Goal: Task Accomplishment & Management: Manage account settings

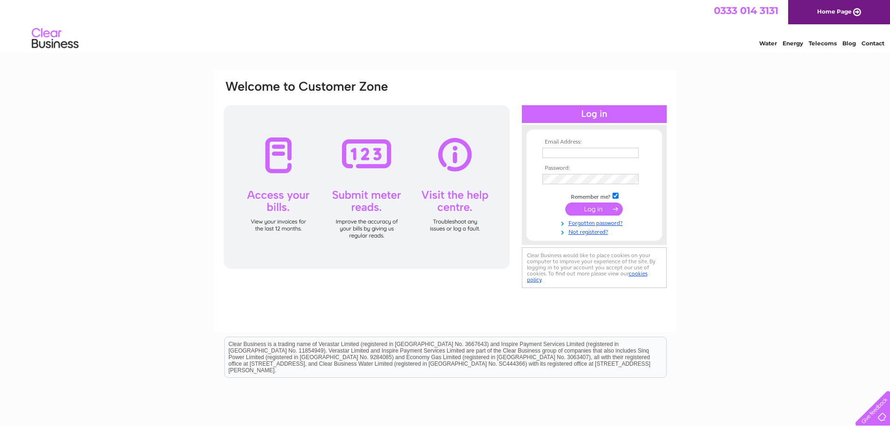
type input "admin@parkfarm-camping.co.uk"
click at [598, 207] on input "submit" at bounding box center [593, 208] width 57 height 13
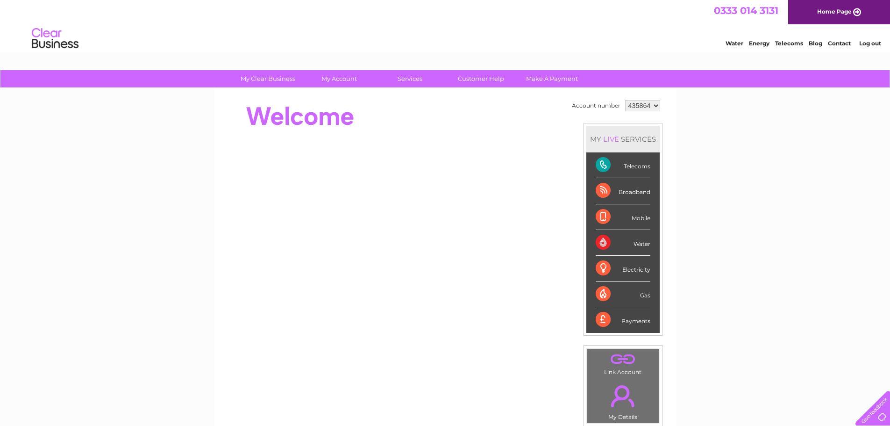
click at [289, 114] on div at bounding box center [393, 116] width 340 height 37
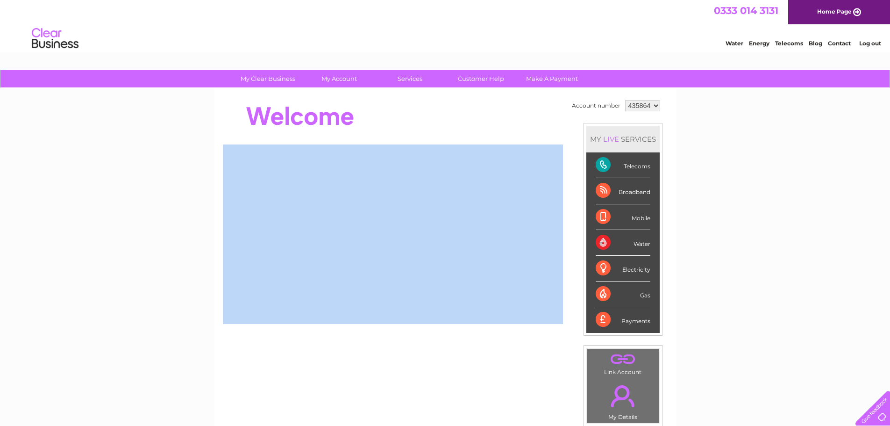
click at [289, 114] on div at bounding box center [393, 116] width 340 height 37
click at [206, 130] on div "My Clear Business Login Details My Details My Preferences Link Account My Accou…" at bounding box center [445, 332] width 890 height 525
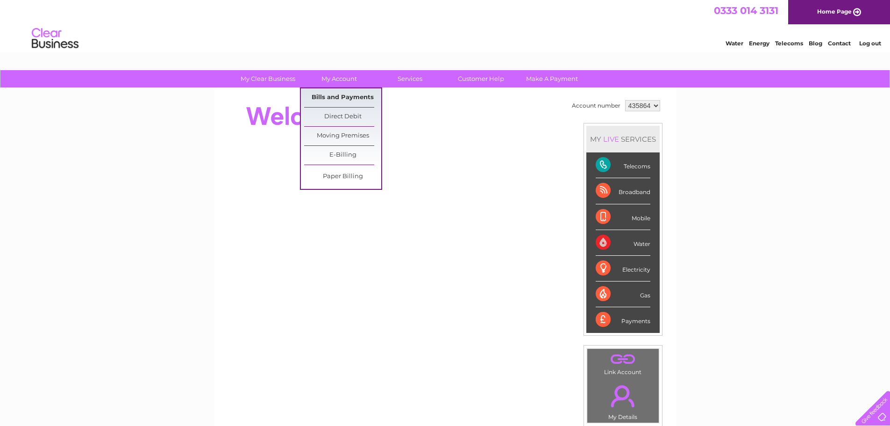
click at [349, 102] on link "Bills and Payments" at bounding box center [342, 97] width 77 height 19
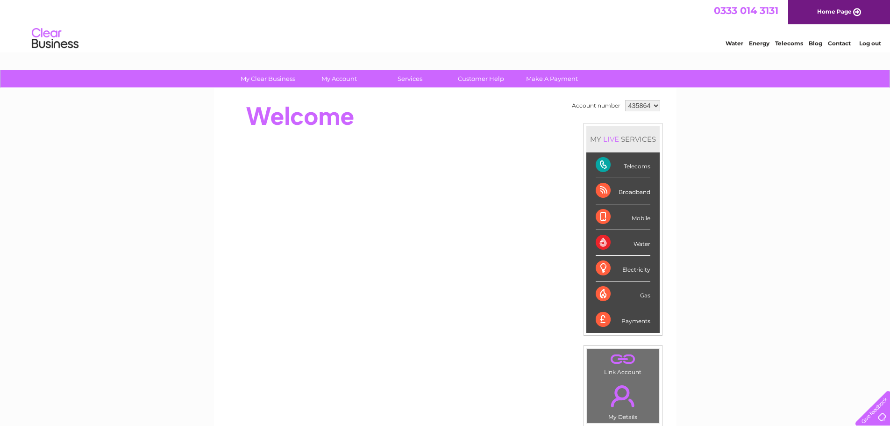
click at [119, 140] on div "My Clear Business Login Details My Details My Preferences Link Account My Accou…" at bounding box center [445, 332] width 890 height 525
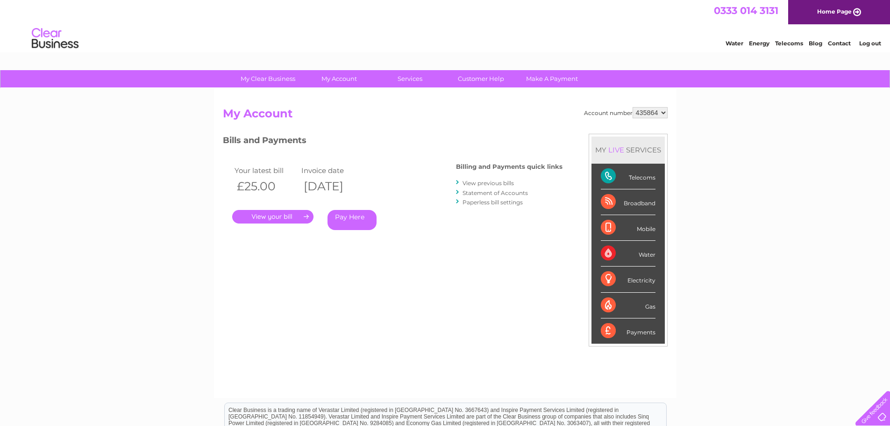
click at [261, 189] on th "£25.00" at bounding box center [265, 186] width 67 height 19
click at [355, 185] on th "11/08/2025" at bounding box center [332, 186] width 67 height 19
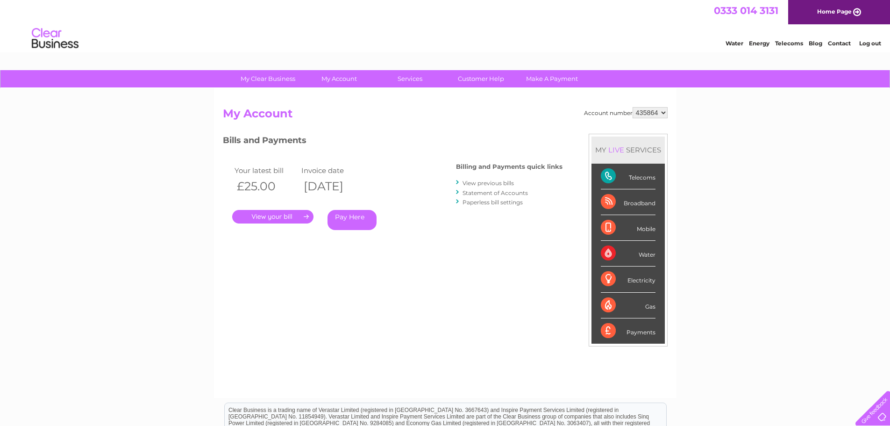
click at [334, 186] on th "11/08/2025" at bounding box center [332, 186] width 67 height 19
click at [330, 186] on th "11/08/2025" at bounding box center [332, 186] width 67 height 19
click at [352, 186] on th "11/08/2025" at bounding box center [332, 186] width 67 height 19
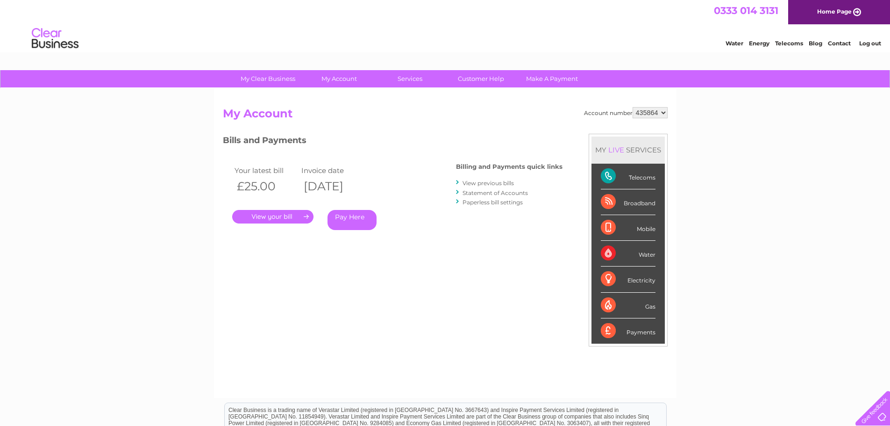
click at [352, 186] on th "11/08/2025" at bounding box center [332, 186] width 67 height 19
click at [337, 187] on th "11/08/2025" at bounding box center [332, 186] width 67 height 19
click at [172, 176] on div "My Clear Business Login Details My Details My Preferences Link Account My Accou…" at bounding box center [445, 313] width 890 height 487
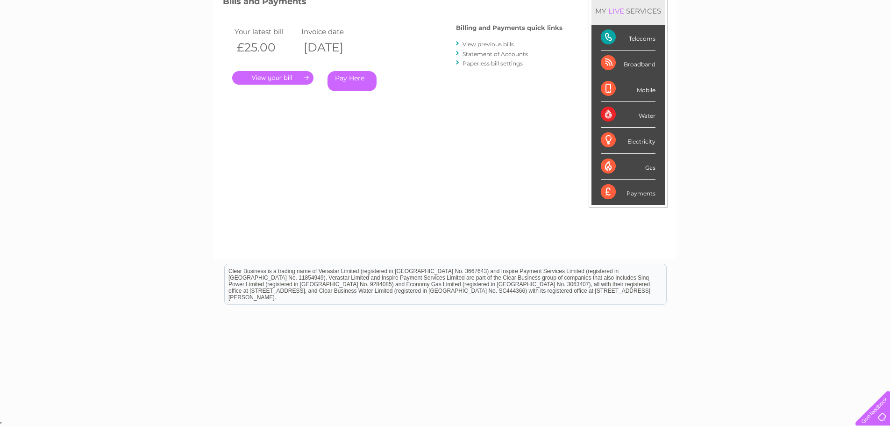
scroll to position [86, 0]
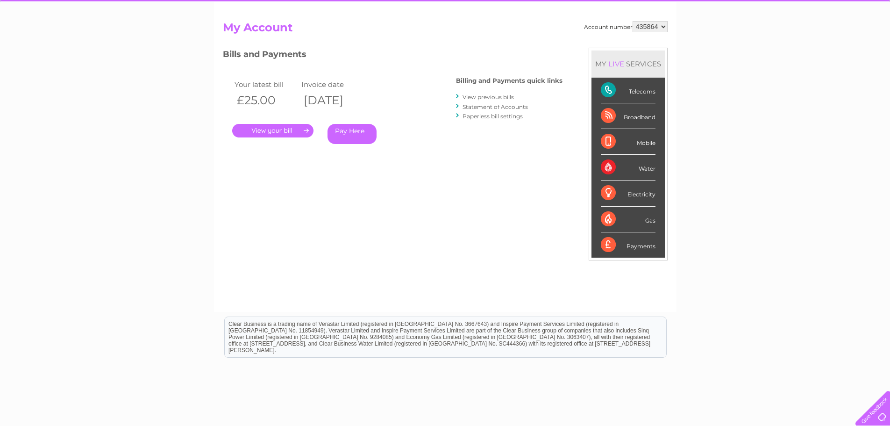
drag, startPoint x: 172, startPoint y: 178, endPoint x: 175, endPoint y: 106, distance: 72.4
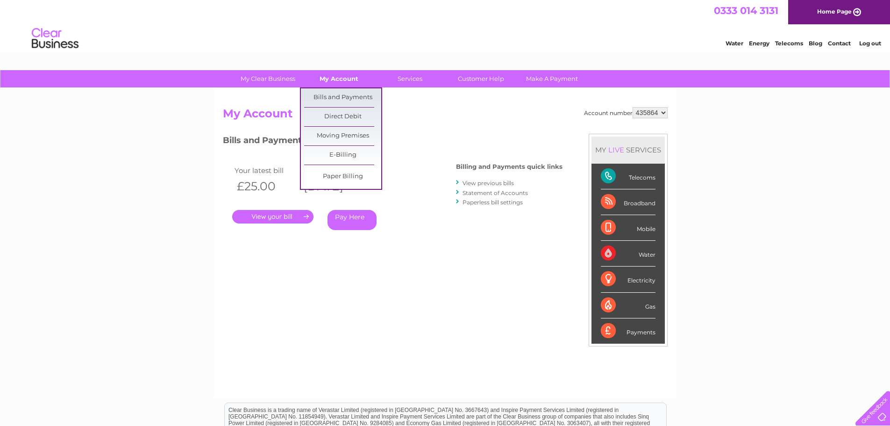
click at [334, 83] on link "My Account" at bounding box center [338, 78] width 77 height 17
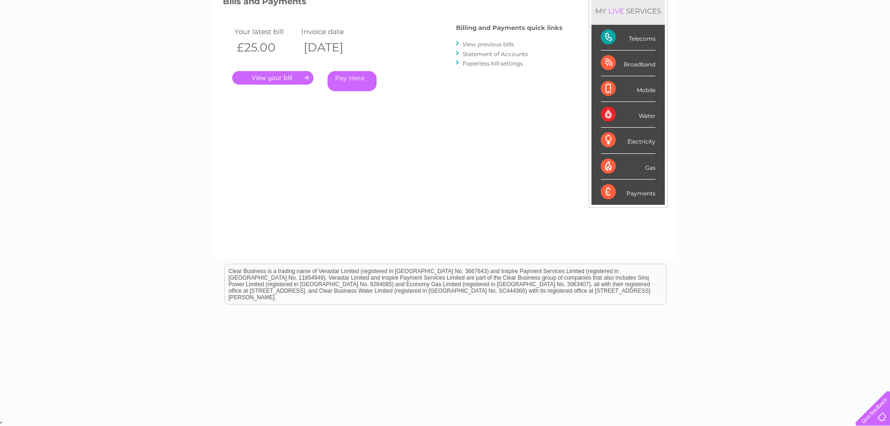
scroll to position [25, 0]
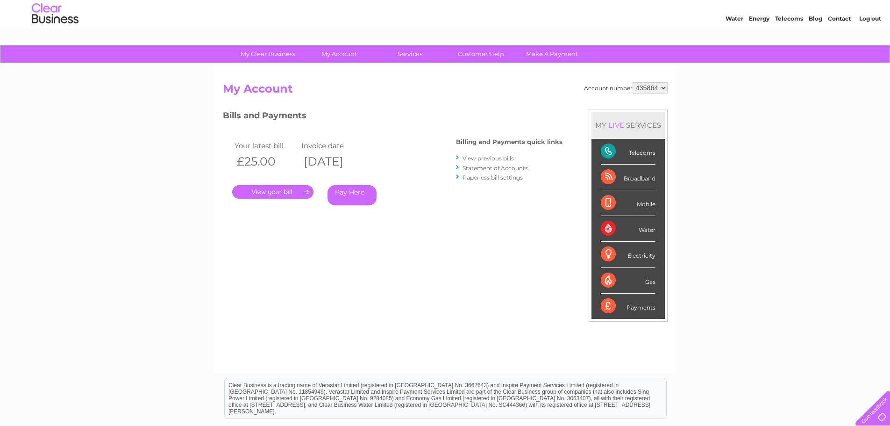
drag, startPoint x: 183, startPoint y: 82, endPoint x: 181, endPoint y: 71, distance: 11.8
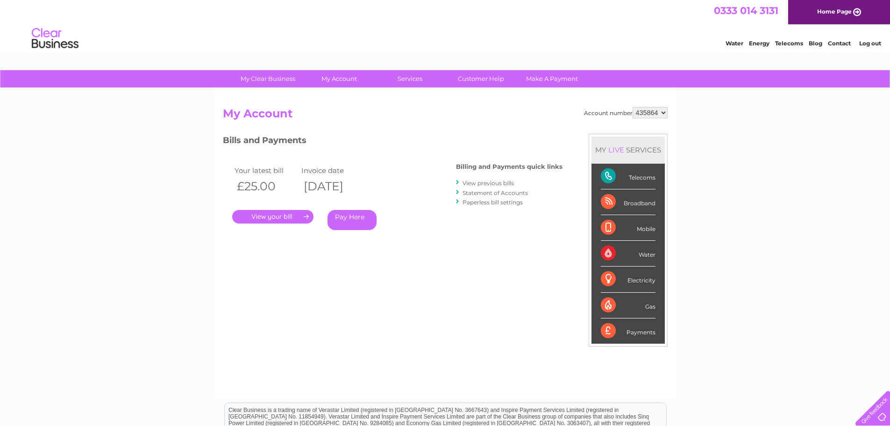
click at [474, 170] on h4 "Billing and Payments quick links" at bounding box center [509, 166] width 107 height 7
click at [444, 164] on div "Bills and Payments Billing and Payments quick links View previous bills Stateme…" at bounding box center [393, 189] width 340 height 110
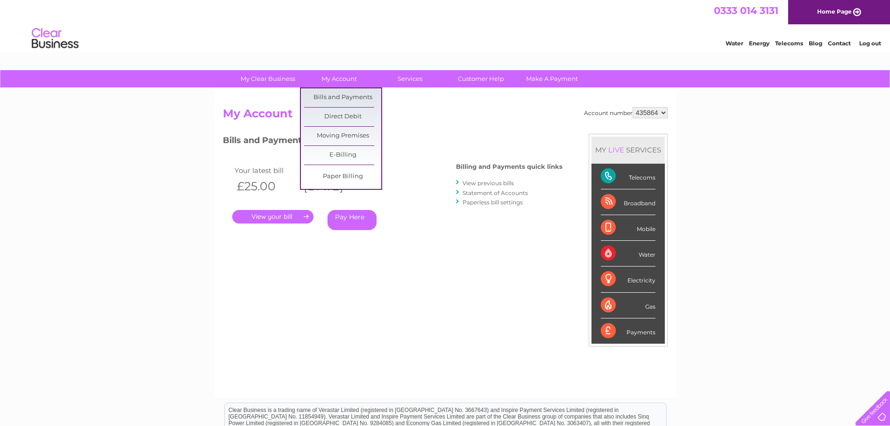
click at [189, 154] on div "My Clear Business Login Details My Details My Preferences Link Account My Accou…" at bounding box center [445, 313] width 890 height 487
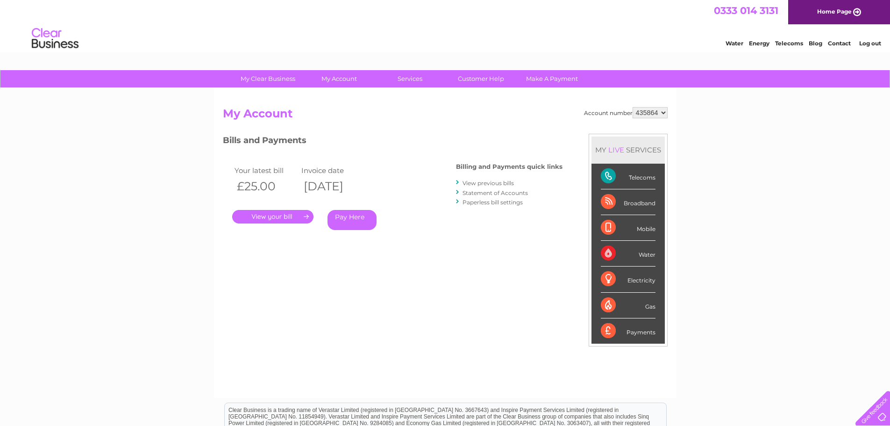
click at [273, 142] on h3 "Bills and Payments" at bounding box center [393, 142] width 340 height 16
click at [273, 120] on h2 "My Account" at bounding box center [445, 116] width 445 height 18
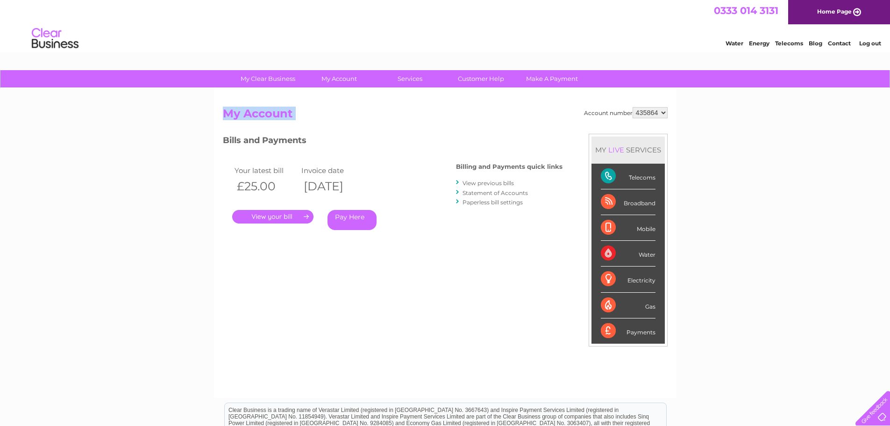
click at [273, 120] on h2 "My Account" at bounding box center [445, 116] width 445 height 18
click at [272, 114] on h2 "My Account" at bounding box center [445, 116] width 445 height 18
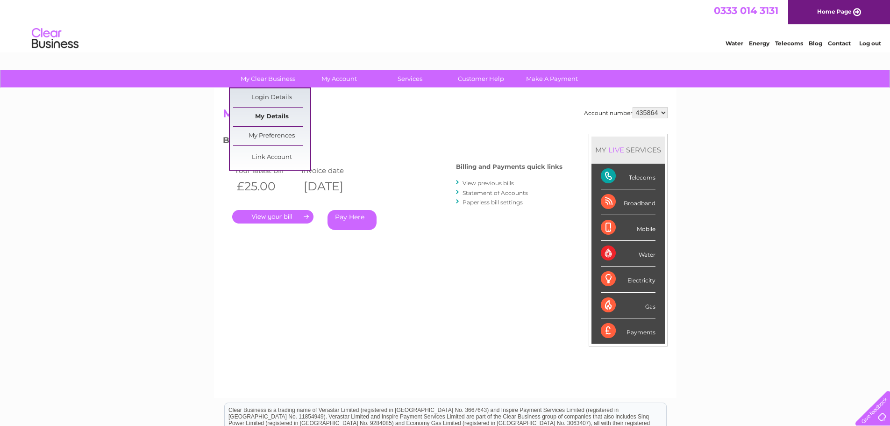
click at [276, 111] on link "My Details" at bounding box center [271, 116] width 77 height 19
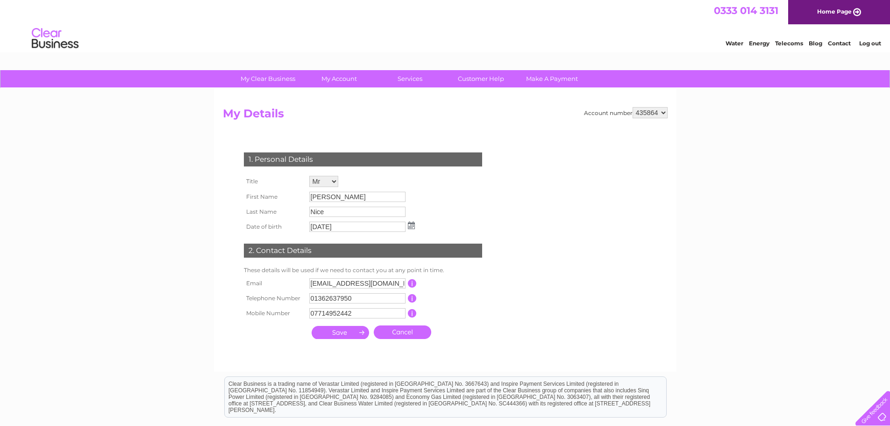
click at [241, 116] on h2 "My Details" at bounding box center [445, 116] width 445 height 18
click at [233, 114] on h2 "My Details" at bounding box center [445, 116] width 445 height 18
drag, startPoint x: 226, startPoint y: 114, endPoint x: 303, endPoint y: 111, distance: 77.6
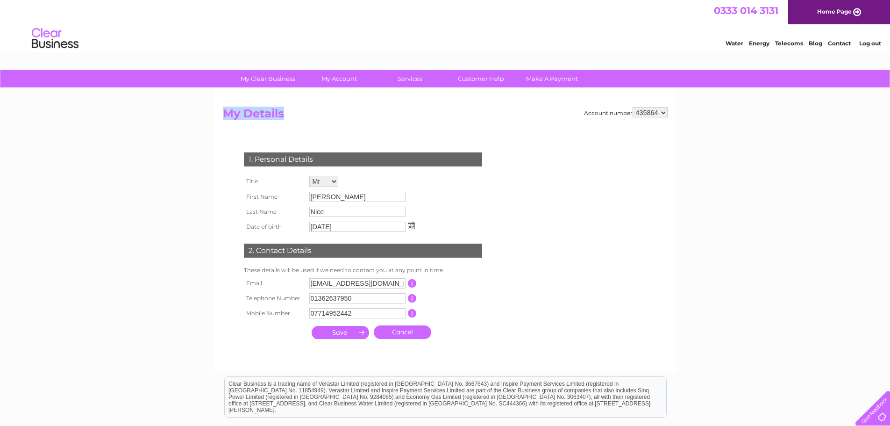
click at [303, 111] on h2 "My Details" at bounding box center [445, 116] width 445 height 18
drag, startPoint x: 289, startPoint y: 115, endPoint x: 233, endPoint y: 115, distance: 56.1
click at [239, 115] on h2 "My Details" at bounding box center [445, 116] width 445 height 18
click at [233, 115] on h2 "My Details" at bounding box center [445, 116] width 445 height 18
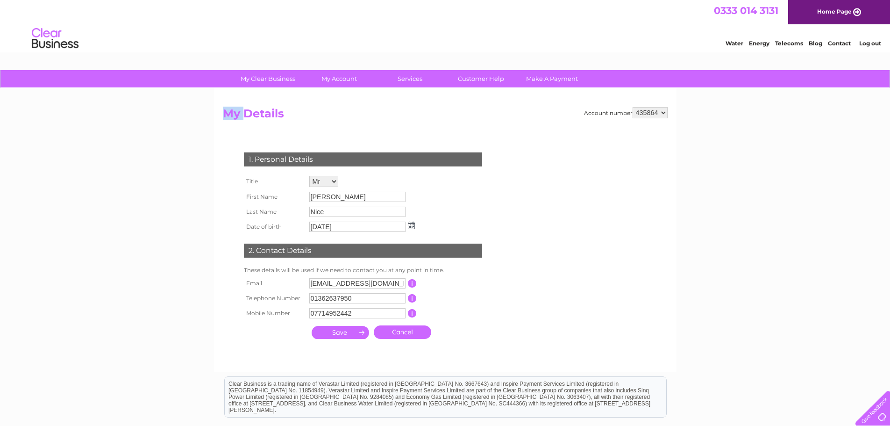
click at [233, 115] on h2 "My Details" at bounding box center [445, 116] width 445 height 18
click at [244, 114] on h2 "My Details" at bounding box center [445, 116] width 445 height 18
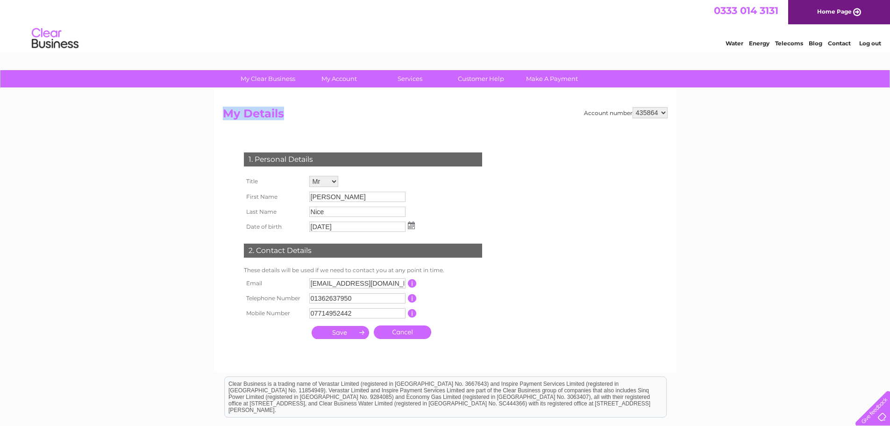
click at [244, 114] on h2 "My Details" at bounding box center [445, 116] width 445 height 18
click at [272, 112] on h2 "My Details" at bounding box center [445, 116] width 445 height 18
click at [640, 118] on select "435864" at bounding box center [650, 112] width 35 height 11
drag, startPoint x: 640, startPoint y: 118, endPoint x: 467, endPoint y: 122, distance: 172.4
click at [640, 118] on select "435864" at bounding box center [650, 112] width 35 height 11
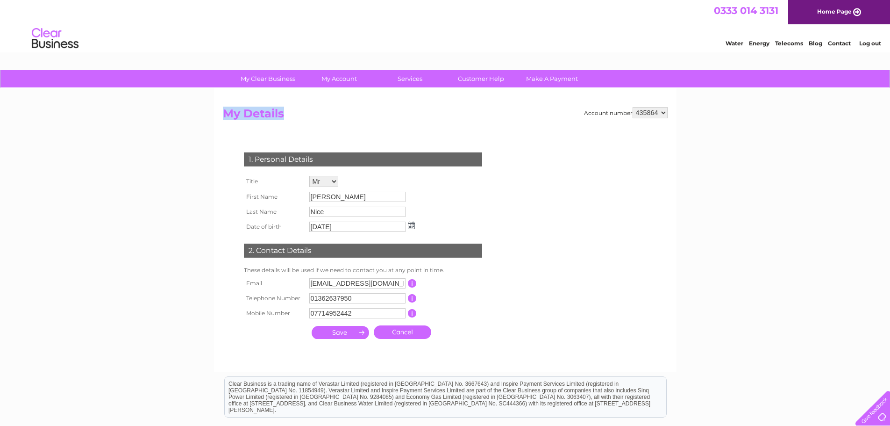
click at [317, 121] on h2 "My Details" at bounding box center [445, 116] width 445 height 18
click at [266, 120] on h2 "My Details" at bounding box center [445, 116] width 445 height 18
click at [303, 154] on div "1. Personal Details" at bounding box center [363, 159] width 238 height 14
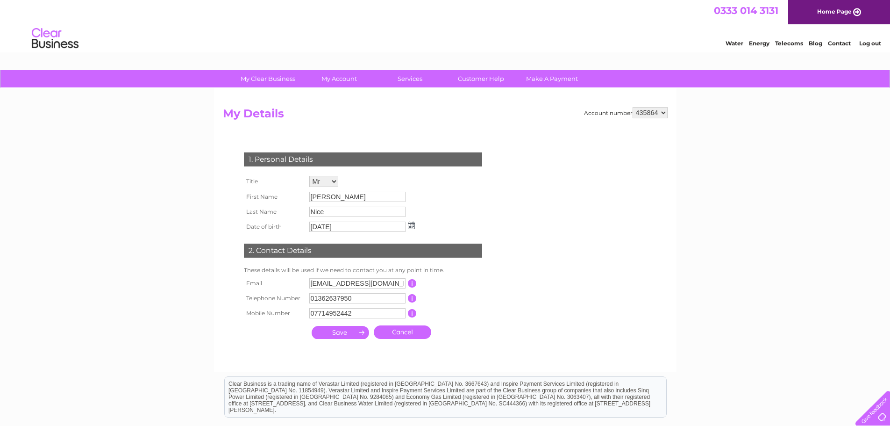
click at [292, 162] on div "1. Personal Details" at bounding box center [363, 159] width 238 height 14
click at [271, 175] on th "Title" at bounding box center [274, 181] width 65 height 16
click at [267, 178] on th "Title" at bounding box center [274, 181] width 65 height 16
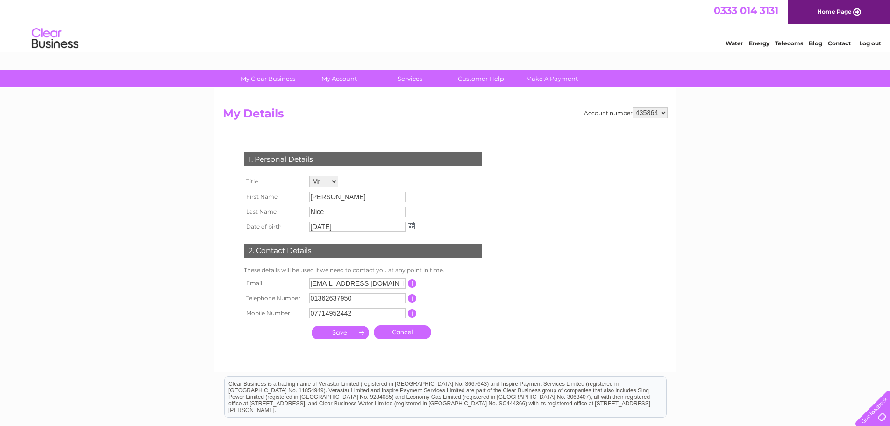
click at [267, 178] on th "Title" at bounding box center [274, 181] width 65 height 16
click at [258, 188] on th "Title" at bounding box center [274, 181] width 65 height 16
click at [258, 200] on th "First Name" at bounding box center [274, 196] width 65 height 15
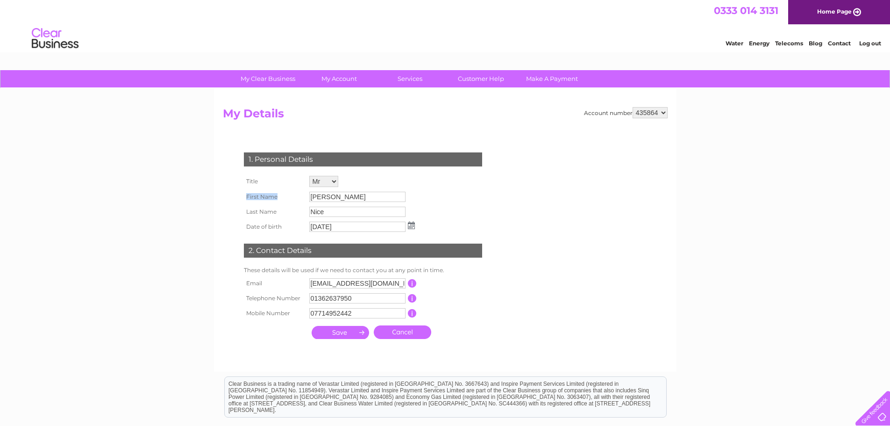
click at [258, 200] on th "First Name" at bounding box center [274, 196] width 65 height 15
click at [259, 210] on th "Last Name" at bounding box center [274, 211] width 65 height 15
click at [259, 221] on th "Date of birth" at bounding box center [274, 226] width 65 height 15
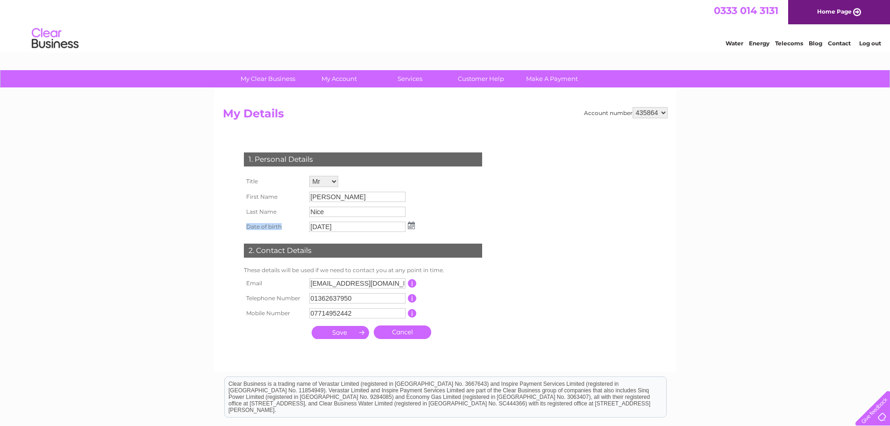
click at [259, 221] on th "Date of birth" at bounding box center [274, 226] width 65 height 15
click at [255, 215] on th "Last Name" at bounding box center [274, 211] width 65 height 15
click at [253, 208] on th "Last Name" at bounding box center [274, 211] width 65 height 15
click at [255, 198] on th "First Name" at bounding box center [274, 196] width 65 height 15
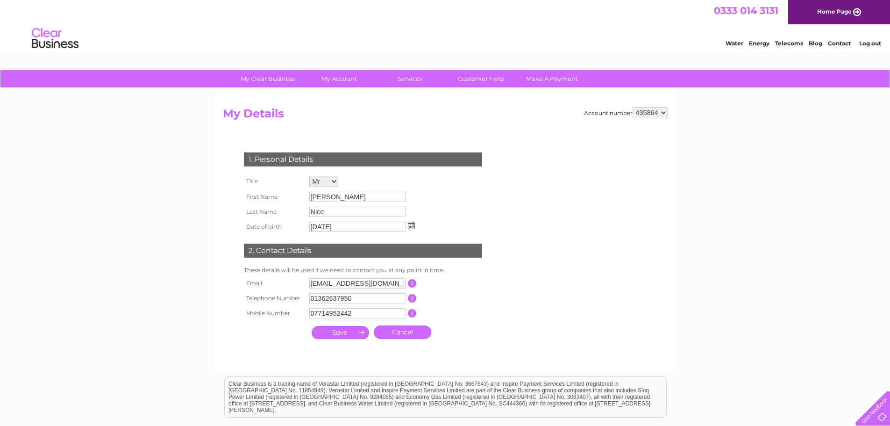
click at [253, 182] on th "Title" at bounding box center [274, 181] width 65 height 16
click at [250, 197] on th "First Name" at bounding box center [274, 196] width 65 height 15
drag, startPoint x: 716, startPoint y: 15, endPoint x: 779, endPoint y: 16, distance: 63.1
click at [779, 16] on div "0333 014 3131 Home Page" at bounding box center [445, 12] width 890 height 24
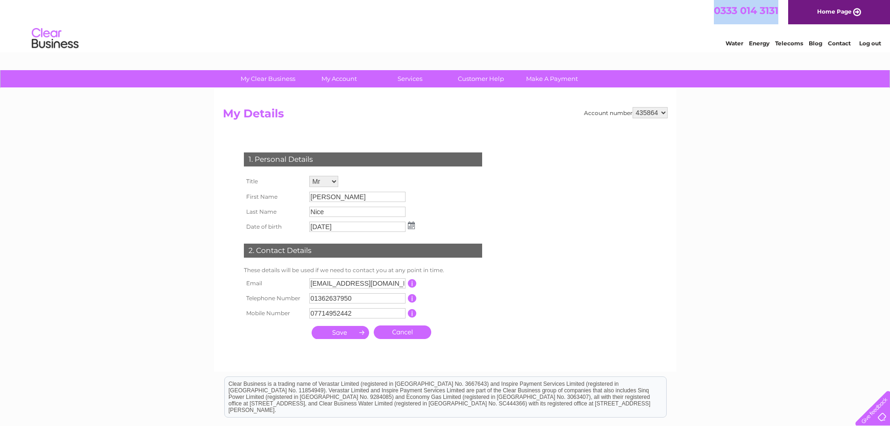
drag, startPoint x: 704, startPoint y: 10, endPoint x: 778, endPoint y: 14, distance: 74.4
click at [778, 14] on div "0333 014 3131 Home Page" at bounding box center [445, 12] width 890 height 24
copy span "0333 014 3131"
